Goal: Information Seeking & Learning: Compare options

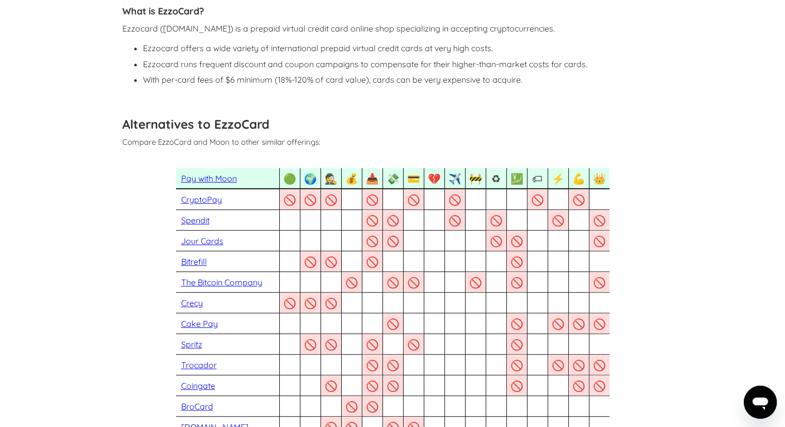
scroll to position [516, 0]
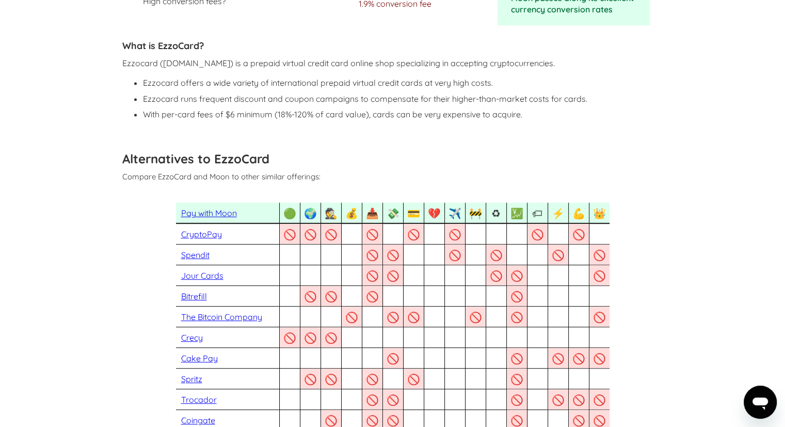
click at [217, 214] on link "Pay with Moon" at bounding box center [209, 213] width 56 height 10
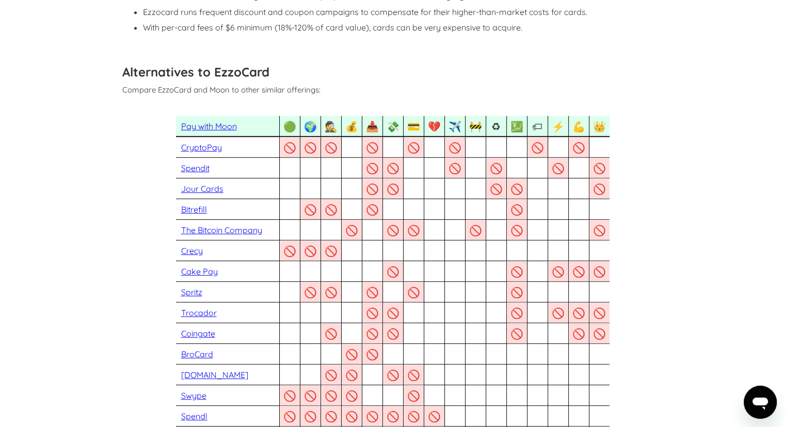
scroll to position [601, 0]
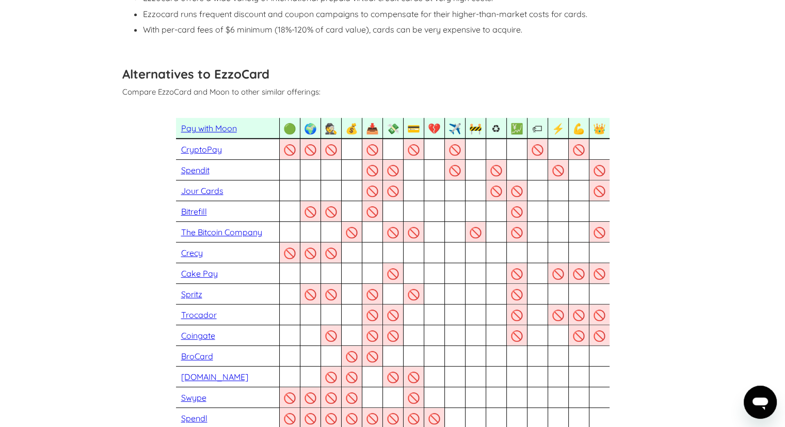
click at [204, 191] on link "Jour Cards" at bounding box center [202, 190] width 42 height 10
